Goal: Task Accomplishment & Management: Use online tool/utility

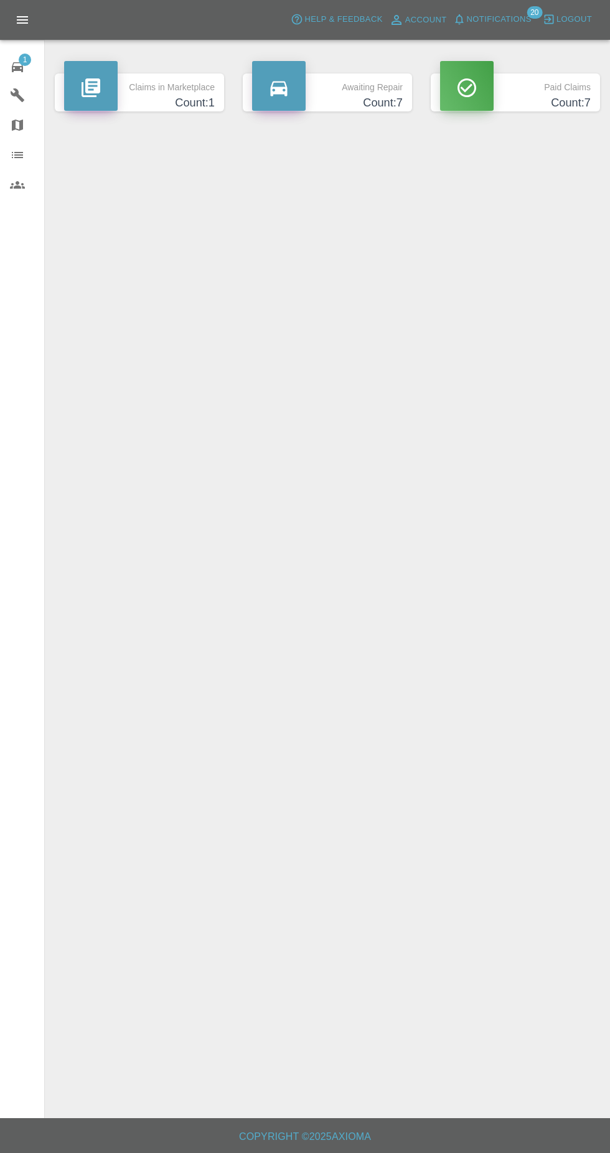
scroll to position [15, 0]
click at [509, 20] on span "Notifications" at bounding box center [499, 19] width 65 height 14
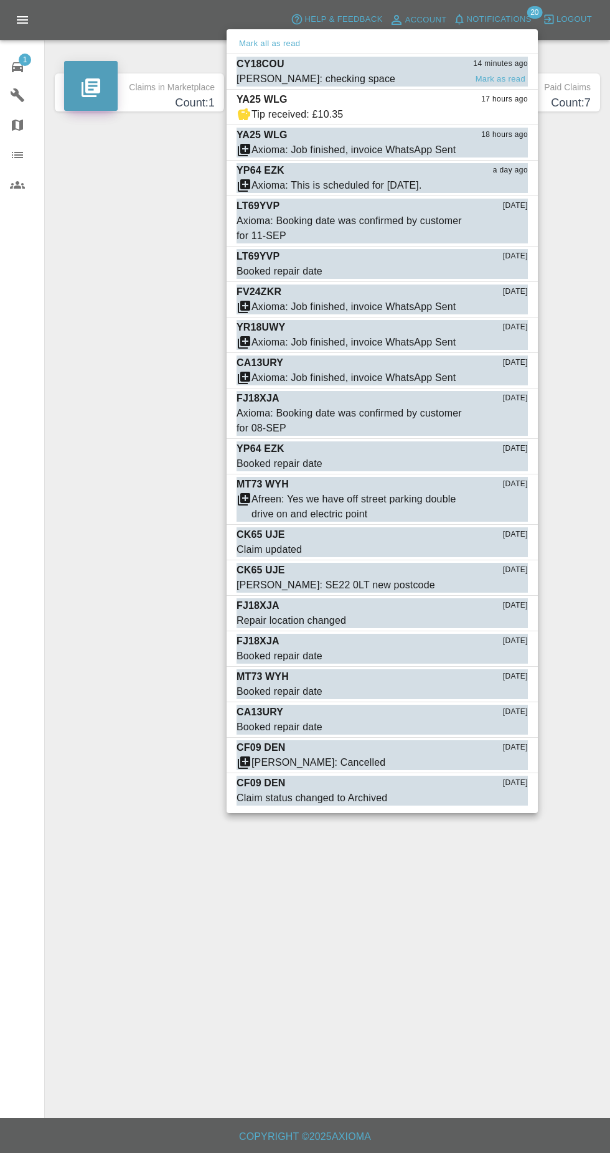
click at [406, 79] on span "[PERSON_NAME]: checking space" at bounding box center [351, 79] width 229 height 15
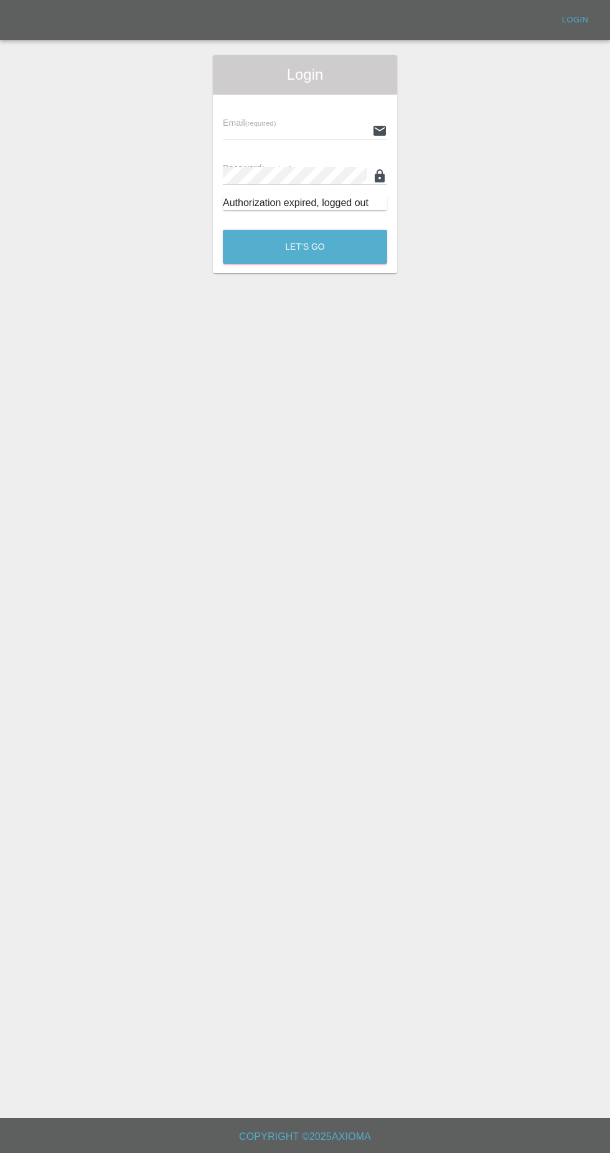
click at [300, 133] on input "text" at bounding box center [295, 130] width 144 height 18
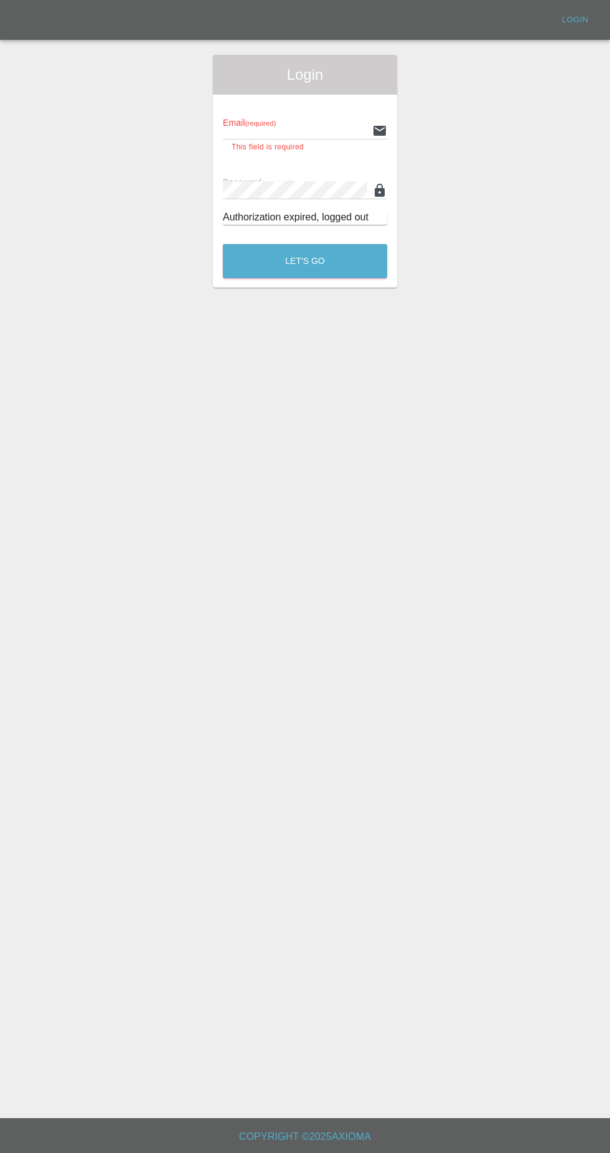
type input "Rickyssmartrepairs@gmail.com"
click at [223, 244] on button "Let's Go" at bounding box center [305, 261] width 164 height 34
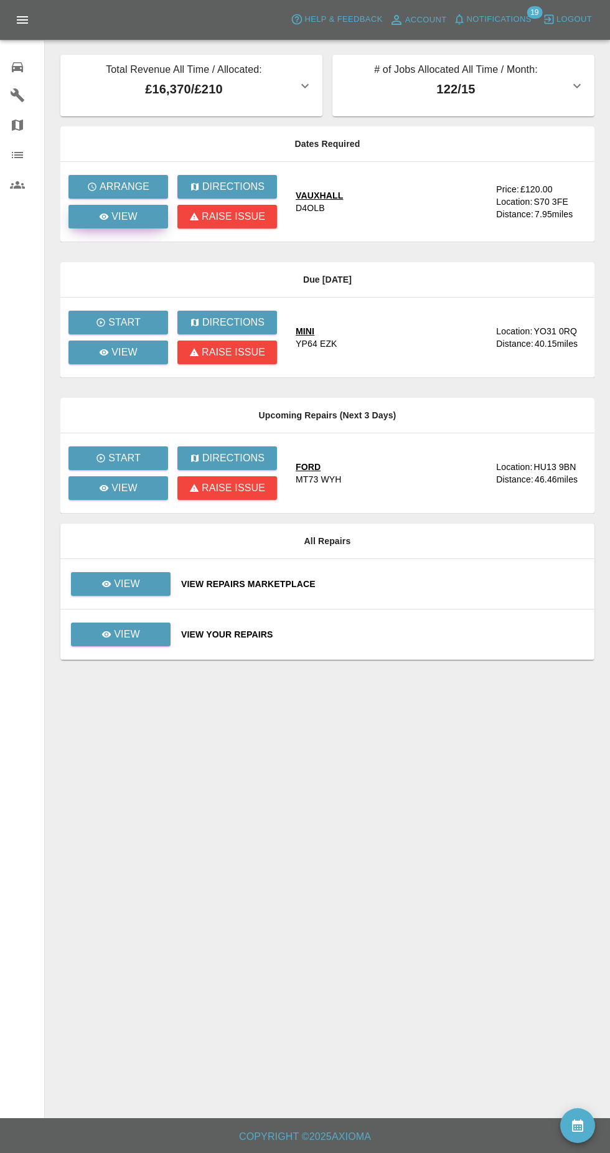
click at [142, 222] on link "View" at bounding box center [119, 217] width 100 height 24
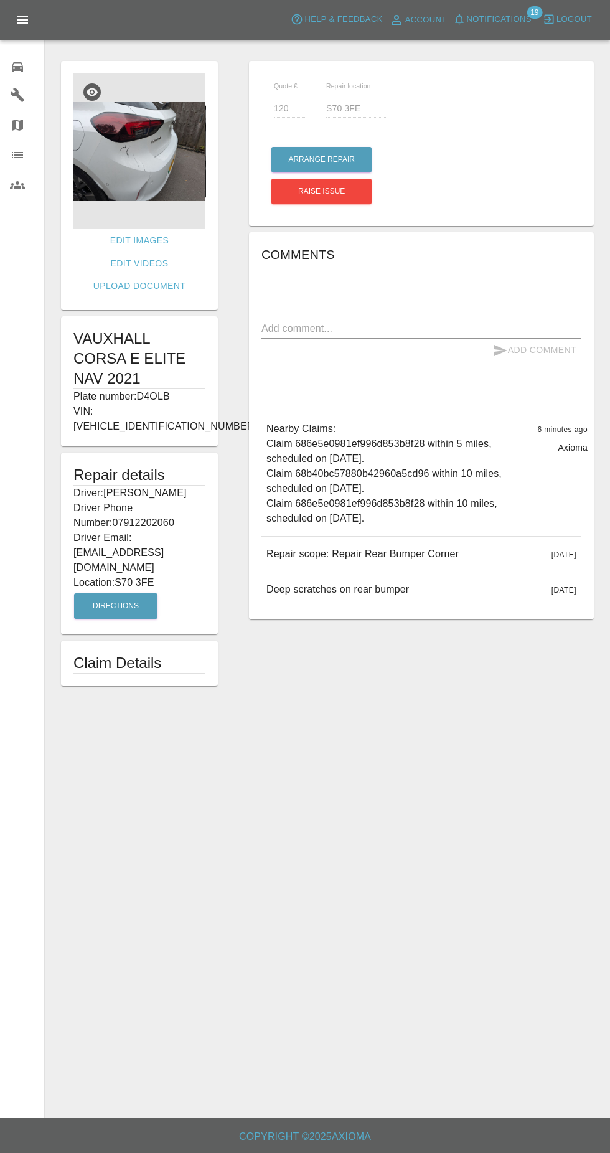
click at [146, 187] on img at bounding box center [139, 151] width 132 height 156
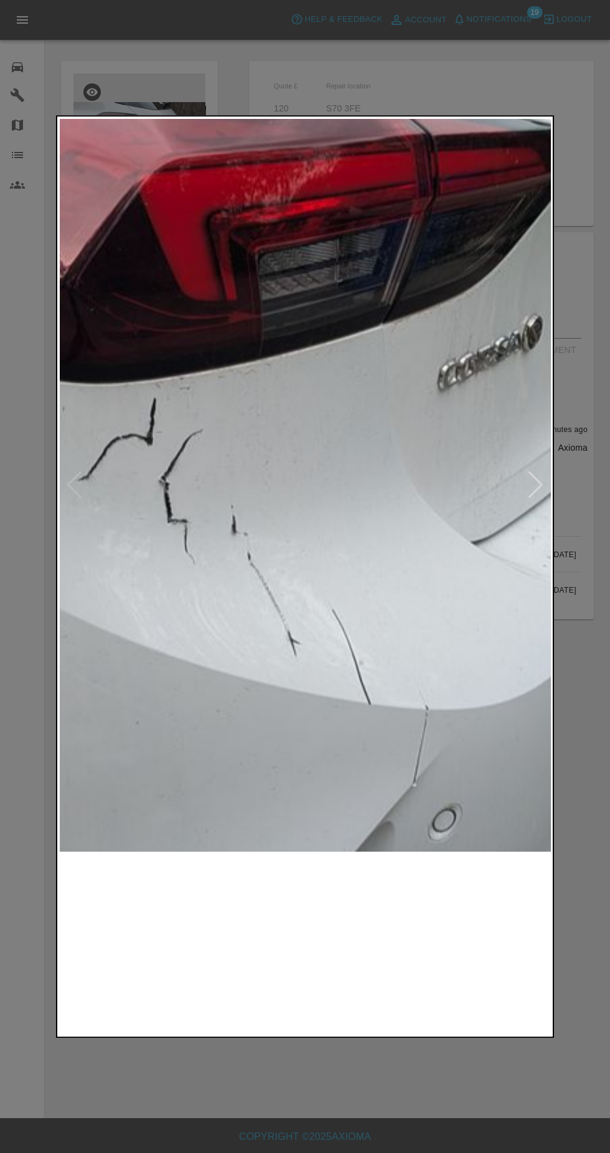
click at [235, 973] on img at bounding box center [243, 943] width 118 height 171
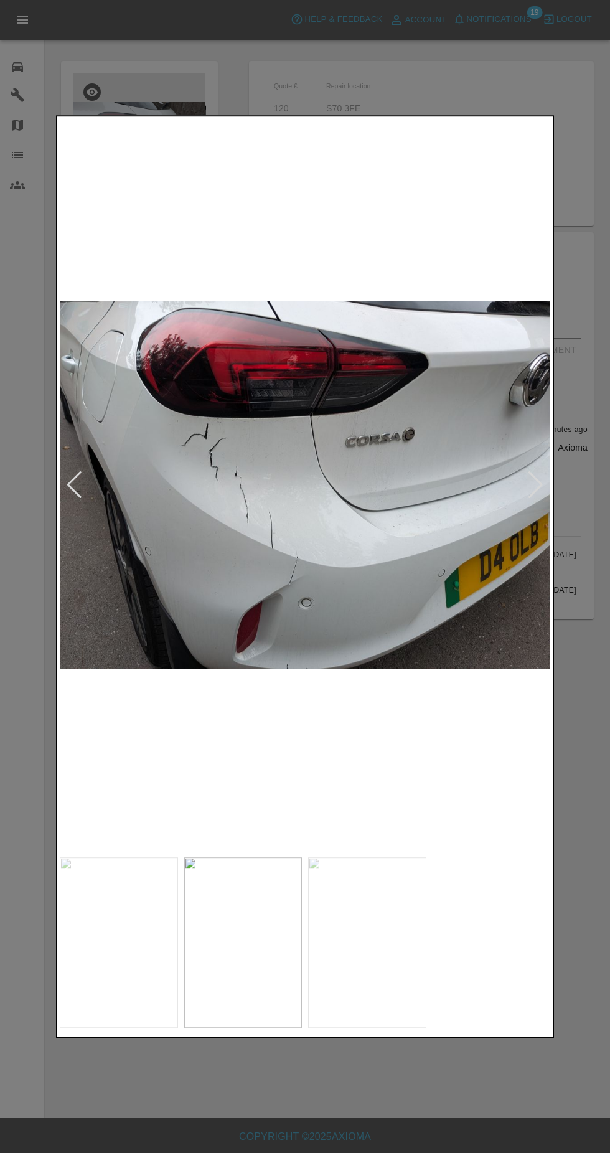
click at [363, 974] on img at bounding box center [367, 943] width 118 height 171
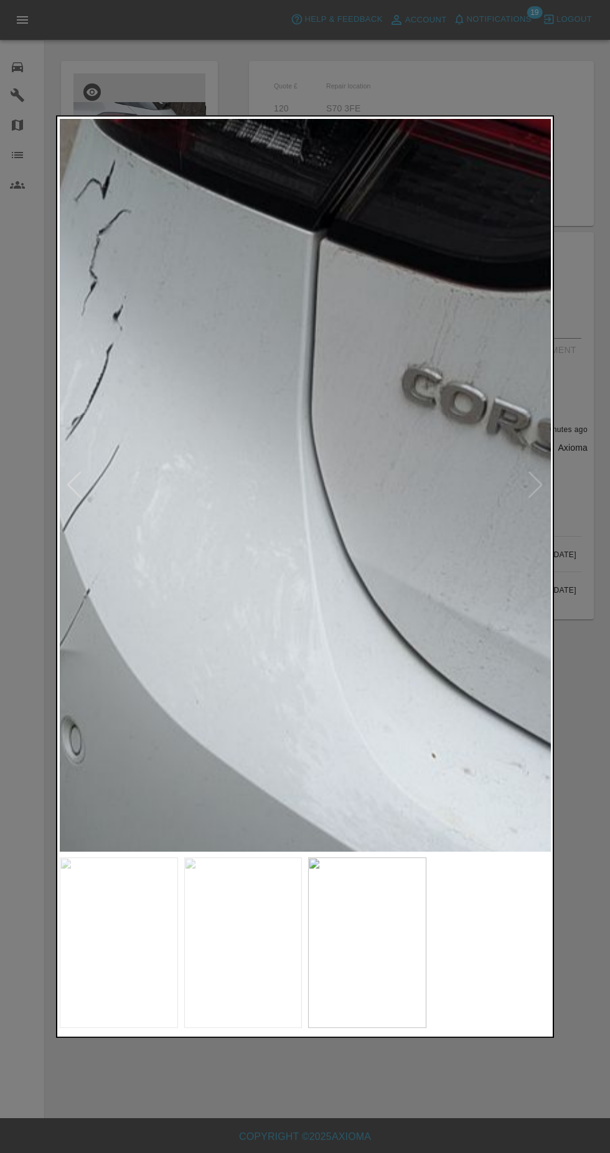
click at [463, 94] on div at bounding box center [305, 576] width 610 height 1153
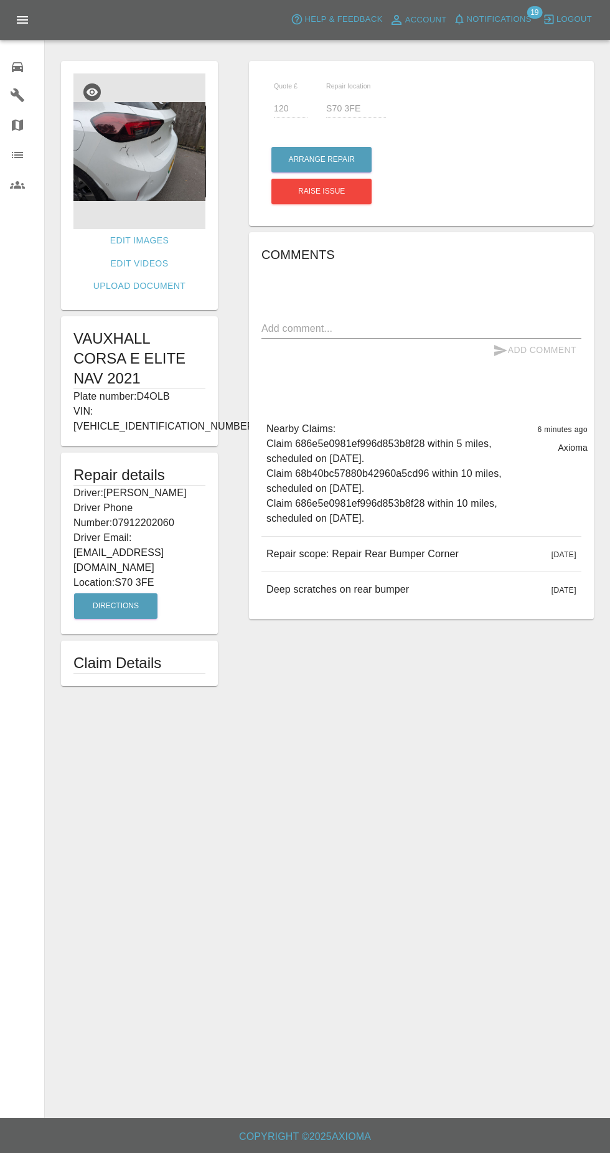
click at [110, 180] on img at bounding box center [139, 151] width 132 height 156
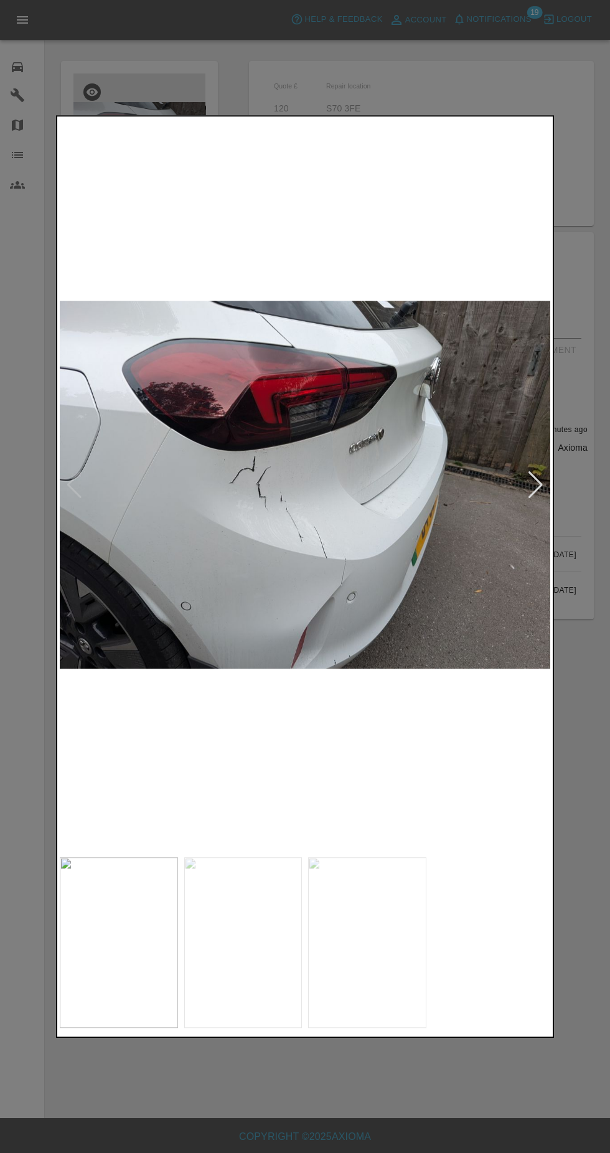
click at [207, 633] on img at bounding box center [305, 485] width 491 height 732
click at [210, 637] on img at bounding box center [305, 485] width 491 height 732
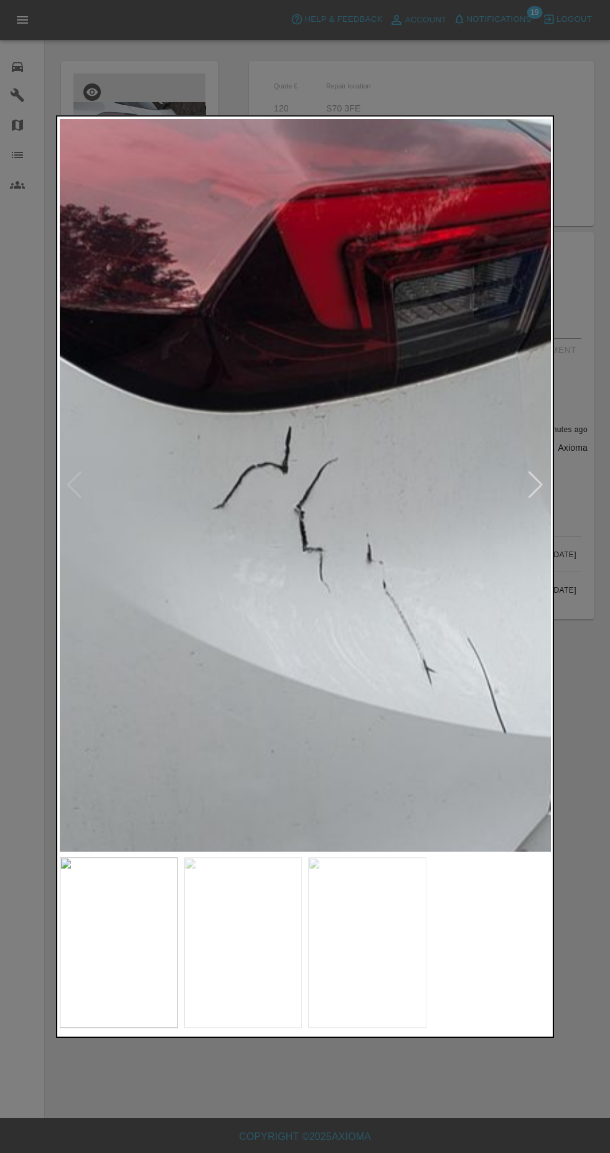
click at [224, 925] on img at bounding box center [243, 943] width 118 height 171
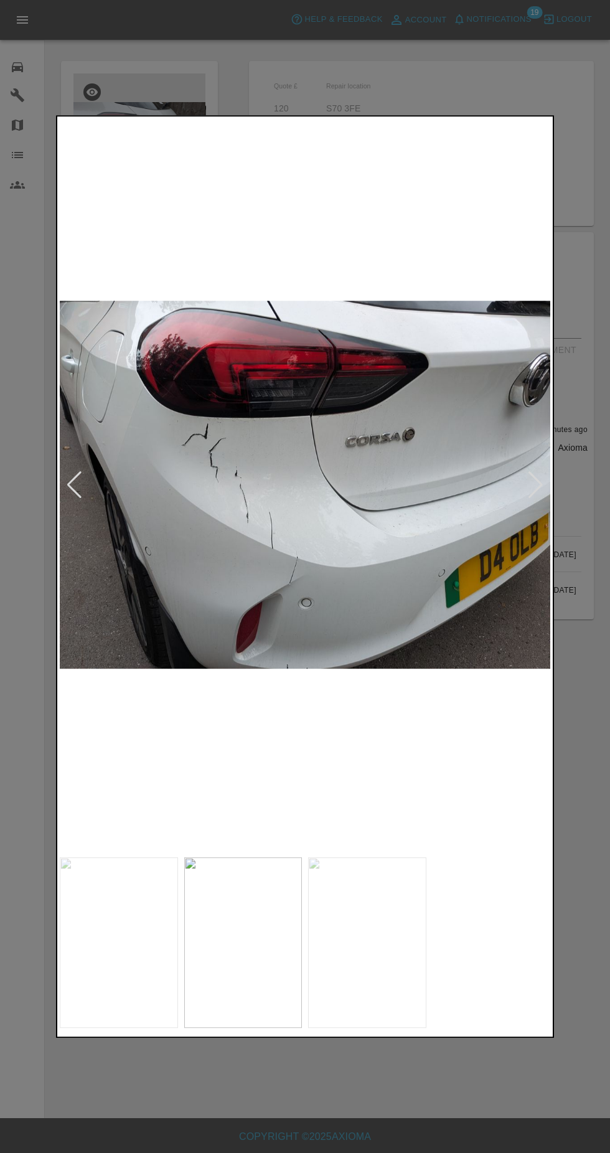
click at [384, 948] on img at bounding box center [367, 943] width 118 height 171
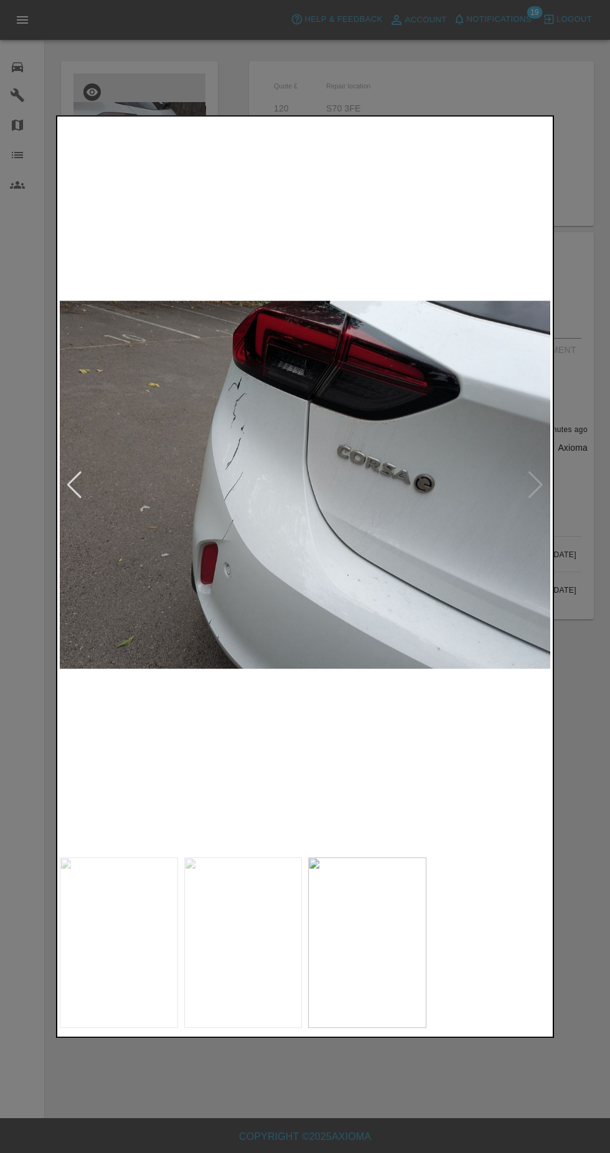
click at [138, 927] on img at bounding box center [119, 943] width 118 height 171
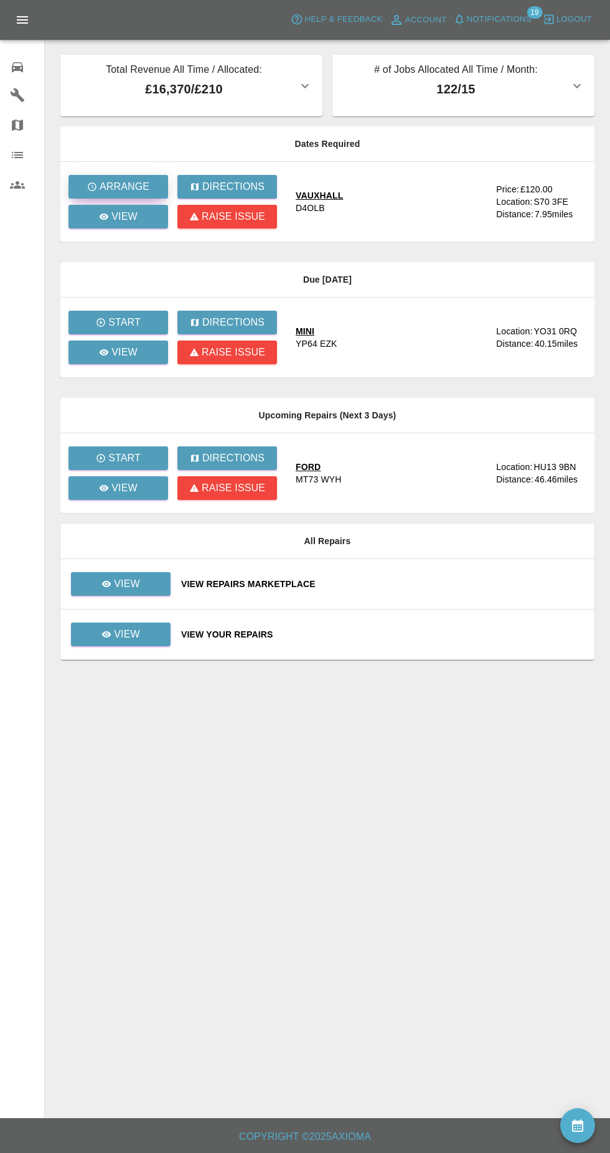
click at [125, 194] on p "Arrange" at bounding box center [125, 186] width 50 height 15
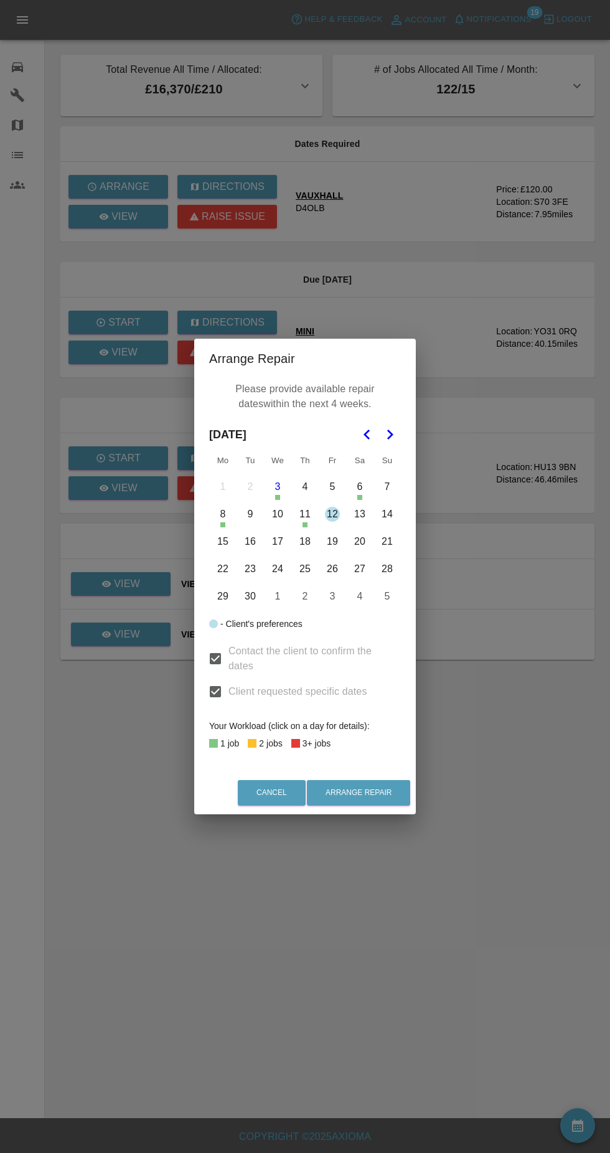
click at [333, 514] on button "12" at bounding box center [332, 514] width 26 height 26
click at [222, 603] on button "29" at bounding box center [223, 597] width 26 height 26
click at [253, 600] on button "30" at bounding box center [250, 597] width 26 height 26
click at [376, 793] on button "Arrange Repair" at bounding box center [358, 793] width 103 height 26
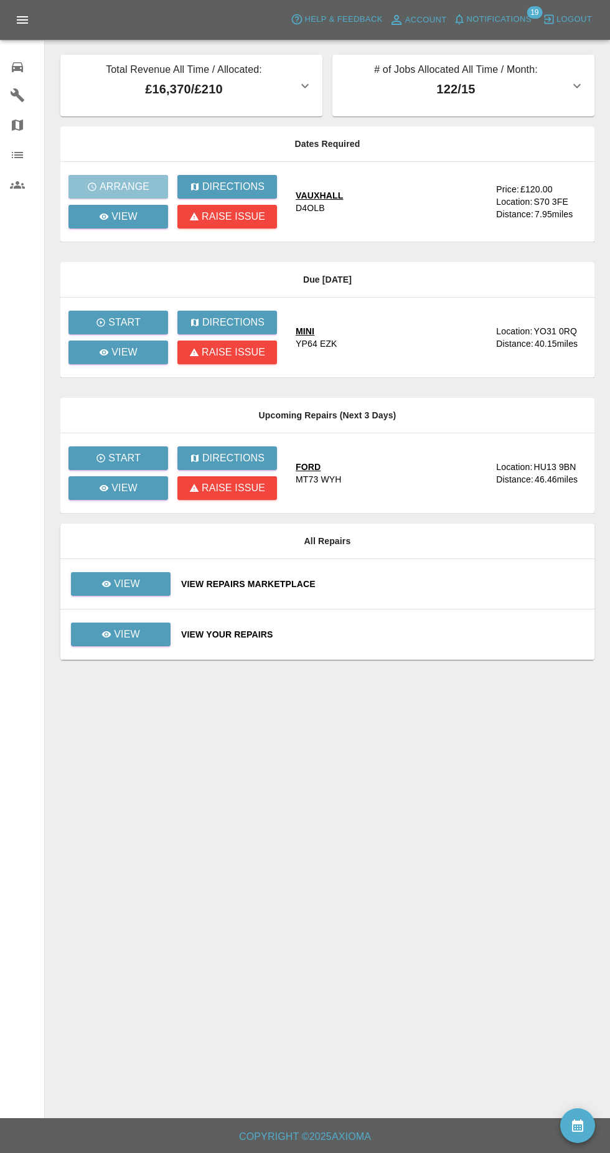
scroll to position [1, 0]
